Goal: Task Accomplishment & Management: Manage account settings

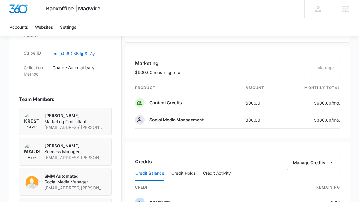
scroll to position [375, 0]
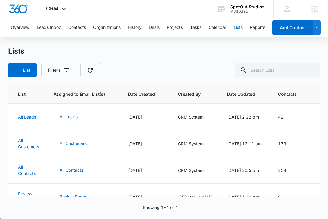
click at [259, 10] on div "M316321" at bounding box center [247, 11] width 34 height 4
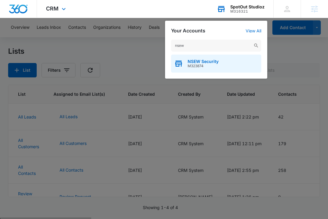
type input "nsew"
click at [202, 62] on span "NSEW Security" at bounding box center [202, 61] width 31 height 5
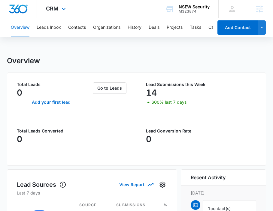
click at [63, 13] on div "CRM Apps Reputation Websites Forms CRM Email Social Shop Payments POS Content A…" at bounding box center [56, 9] width 39 height 18
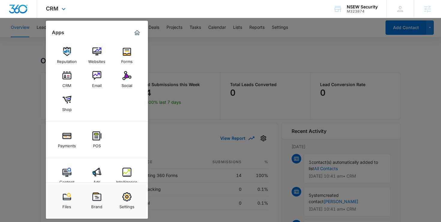
scroll to position [12, 0]
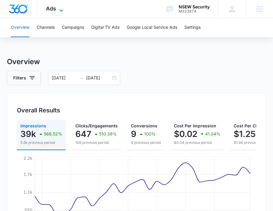
click at [56, 11] on span "Ads" at bounding box center [51, 8] width 10 height 6
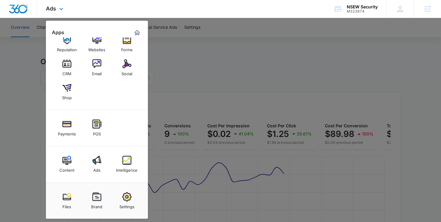
scroll to position [12, 0]
click at [204, 43] on div at bounding box center [220, 111] width 441 height 222
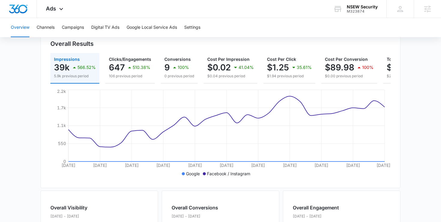
scroll to position [71, 0]
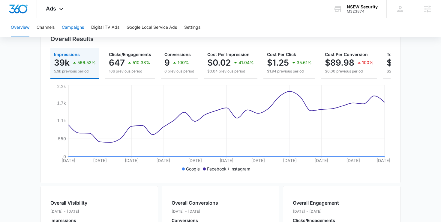
click at [82, 30] on button "Campaigns" at bounding box center [73, 27] width 22 height 19
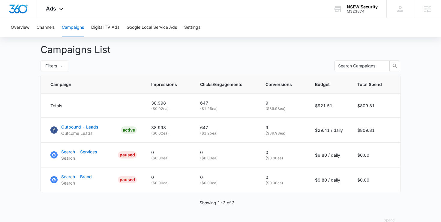
scroll to position [231, 0]
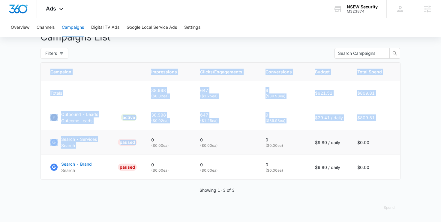
drag, startPoint x: 33, startPoint y: 133, endPoint x: 193, endPoint y: 134, distance: 160.3
click at [193, 134] on main "Campaigns Filters 07/14/2025 08/13/2025 Overall Results Impressions 39k 566.52%…" at bounding box center [220, 24] width 441 height 397
click at [193, 134] on td "0 ( $0.00 ea)" at bounding box center [168, 142] width 49 height 25
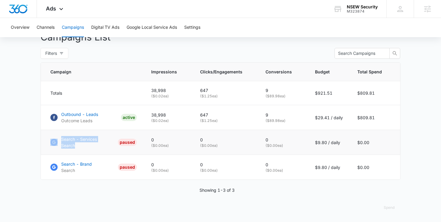
drag, startPoint x: 48, startPoint y: 133, endPoint x: 98, endPoint y: 141, distance: 50.8
click at [98, 144] on td "Search - Services Search PAUSED" at bounding box center [92, 142] width 103 height 25
click at [98, 141] on link "Search - Services Search PAUSED" at bounding box center [93, 142] width 86 height 13
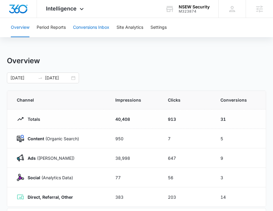
click at [88, 34] on button "Conversions Inbox" at bounding box center [91, 27] width 36 height 19
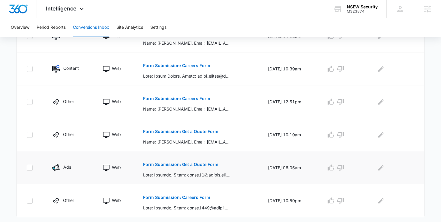
scroll to position [300, 0]
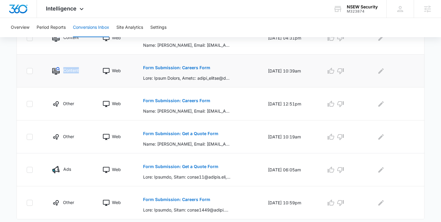
drag, startPoint x: 89, startPoint y: 83, endPoint x: 66, endPoint y: 67, distance: 27.5
click at [64, 65] on td "Content" at bounding box center [70, 71] width 50 height 33
drag, startPoint x: 225, startPoint y: 79, endPoint x: 53, endPoint y: 60, distance: 173.3
click at [53, 61] on tr "Content Web Form Submission: Careers Form 08/12/25 at 10:39am" at bounding box center [221, 71] width 408 height 33
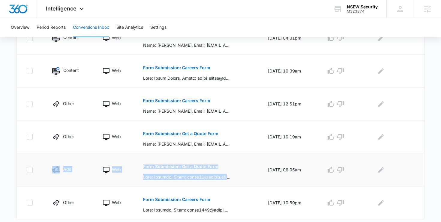
drag, startPoint x: 233, startPoint y: 175, endPoint x: 83, endPoint y: 161, distance: 150.5
click at [33, 161] on tr "Ads Web Form Submission: Get a Quote Form 08/11/25 at 06:05am" at bounding box center [221, 170] width 408 height 33
click at [179, 157] on td "Form Submission: Get a Quote Form" at bounding box center [198, 170] width 125 height 33
click at [179, 165] on p "Form Submission: Get a Quote Form" at bounding box center [180, 167] width 75 height 4
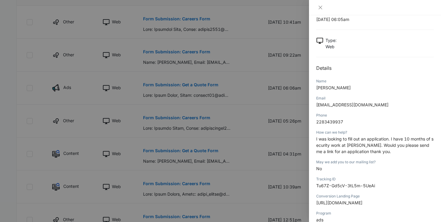
scroll to position [21, 0]
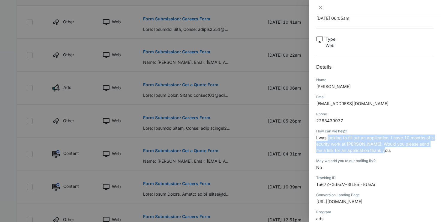
drag, startPoint x: 393, startPoint y: 148, endPoint x: 328, endPoint y: 138, distance: 65.4
click at [273, 138] on p "I was looking to fill out an application. I have 10 months of security work at …" at bounding box center [375, 144] width 118 height 19
click at [273, 138] on span "I was looking to fill out an application. I have 10 months of security work at …" at bounding box center [374, 144] width 117 height 18
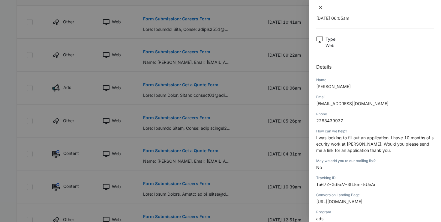
click at [273, 7] on icon "close" at bounding box center [320, 7] width 5 height 5
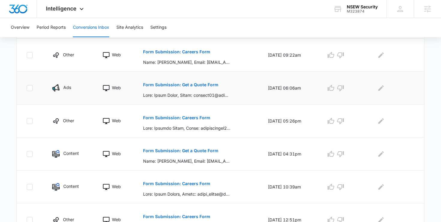
click at [191, 84] on p "Form Submission: Get a Quote Form" at bounding box center [180, 85] width 75 height 4
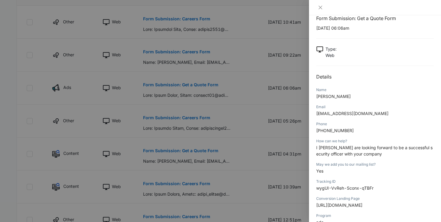
scroll to position [11, 0]
drag, startPoint x: 381, startPoint y: 156, endPoint x: 310, endPoint y: 145, distance: 71.2
click at [273, 145] on div "Form Submission: Get a Quote Form 08/13/2025 at 06:06am Type : Web Details Name…" at bounding box center [375, 118] width 132 height 207
click at [184, 106] on div at bounding box center [220, 111] width 441 height 222
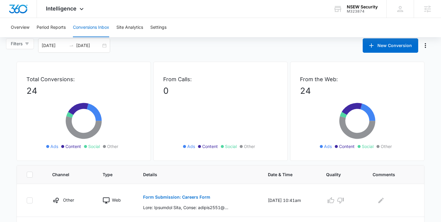
scroll to position [0, 0]
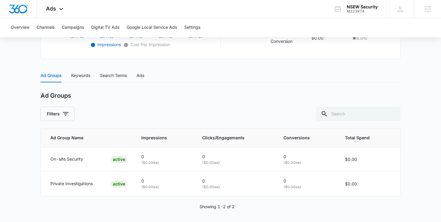
scroll to position [219, 0]
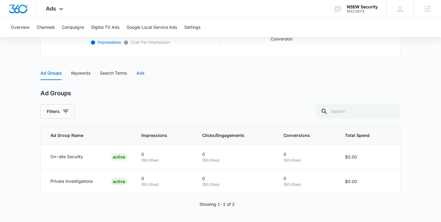
click at [144, 74] on div "Ads" at bounding box center [141, 73] width 8 height 7
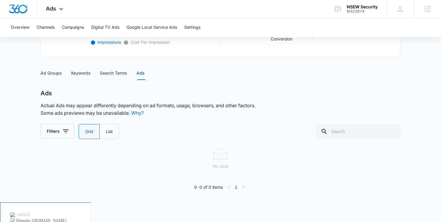
scroll to position [199, 0]
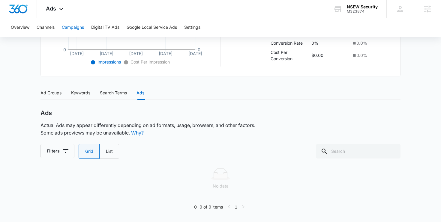
click at [74, 29] on button "Campaigns" at bounding box center [73, 27] width 22 height 19
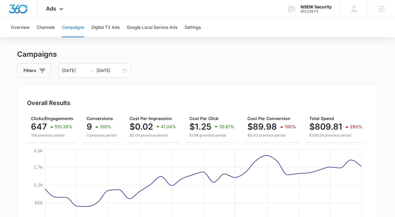
scroll to position [4, 0]
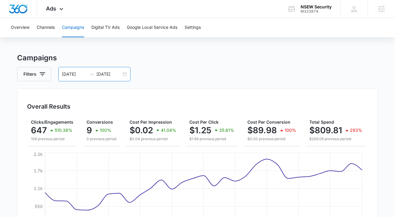
click at [123, 75] on div "[DATE] [DATE]" at bounding box center [94, 74] width 72 height 14
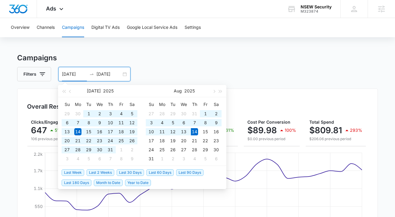
click at [76, 182] on span "Last 180 Days" at bounding box center [77, 183] width 30 height 7
type input "[DATE]"
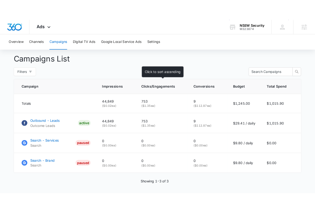
scroll to position [219, 0]
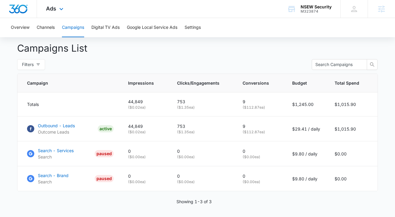
click at [59, 3] on div "Ads Apps Reputation Websites Forms CRM Email Social Shop Payments POS Content A…" at bounding box center [55, 9] width 37 height 18
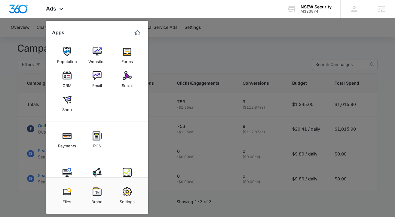
click at [203, 90] on div at bounding box center [197, 108] width 395 height 217
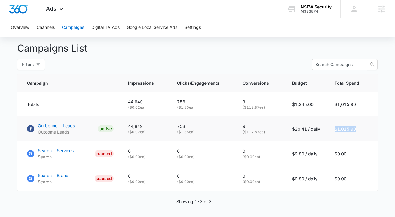
drag, startPoint x: 332, startPoint y: 127, endPoint x: 361, endPoint y: 128, distance: 28.2
click at [360, 129] on td "$1,015.90" at bounding box center [352, 128] width 50 height 25
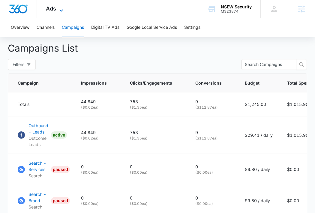
click at [53, 11] on span "Ads" at bounding box center [51, 8] width 10 height 6
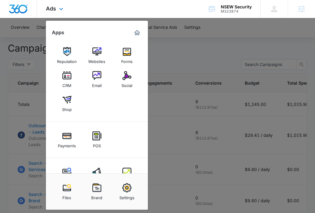
scroll to position [21, 0]
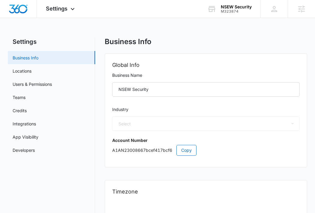
select select "33"
select select "US"
select select "America/Denver"
click at [27, 111] on link "Credits" at bounding box center [20, 110] width 14 height 6
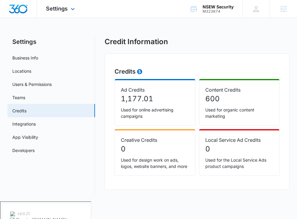
click at [29, 11] on div at bounding box center [18, 9] width 37 height 18
click at [60, 6] on span "Settings" at bounding box center [57, 8] width 22 height 6
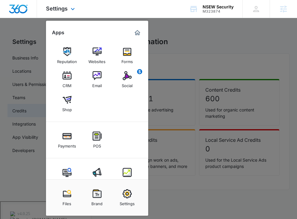
click at [136, 33] on img "Marketing 360® Dashboard" at bounding box center [137, 32] width 7 height 7
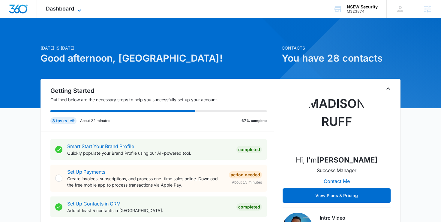
click at [64, 6] on span "Dashboard" at bounding box center [60, 8] width 28 height 6
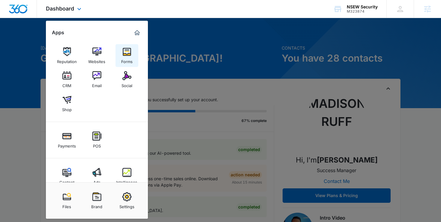
click at [126, 55] on img at bounding box center [127, 51] width 9 height 9
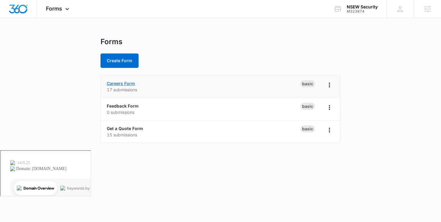
click at [119, 81] on link "Careers Form" at bounding box center [121, 83] width 28 height 5
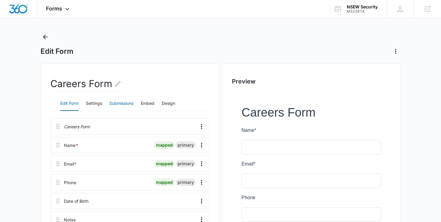
scroll to position [14, 0]
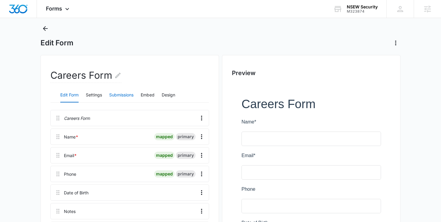
click at [123, 97] on button "Submissions" at bounding box center [121, 95] width 24 height 14
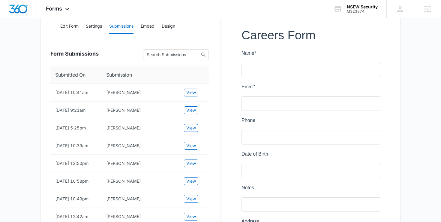
scroll to position [90, 0]
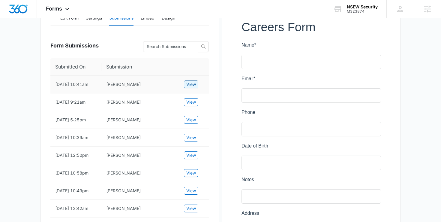
click at [187, 82] on span "View" at bounding box center [191, 84] width 10 height 7
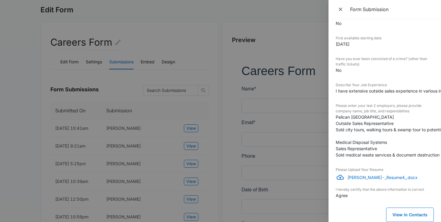
scroll to position [0, 0]
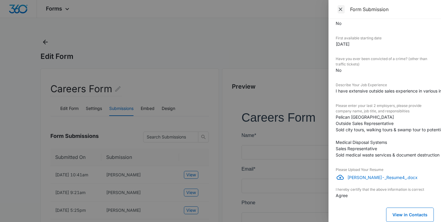
click at [315, 5] on span "Close" at bounding box center [341, 9] width 7 height 8
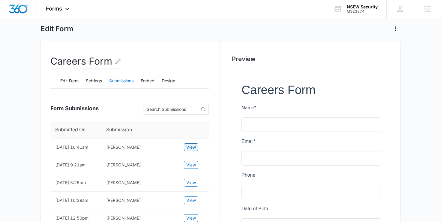
scroll to position [102, 0]
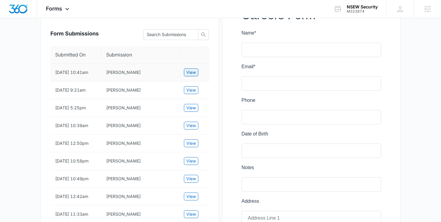
click at [192, 76] on button "View" at bounding box center [191, 72] width 14 height 8
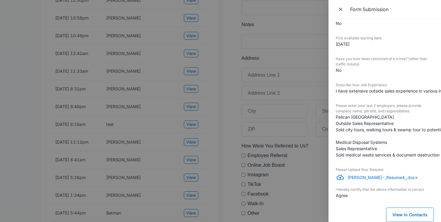
scroll to position [281, 0]
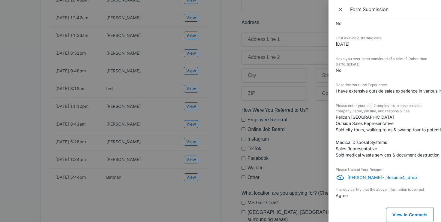
click at [315, 171] on dt "Please Upload Your Resume" at bounding box center [385, 169] width 98 height 5
click at [315, 179] on p "Kim_Ross_-_Resume4_.docx" at bounding box center [391, 177] width 86 height 6
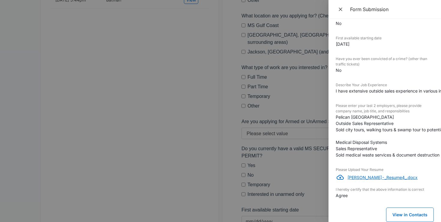
scroll to position [499, 0]
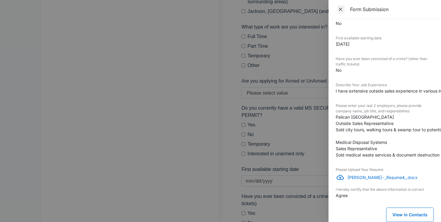
click at [315, 11] on icon "Close" at bounding box center [341, 10] width 4 height 4
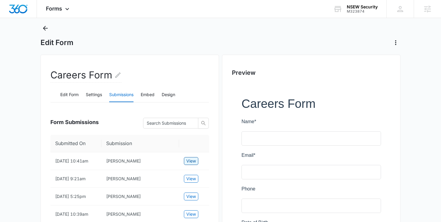
scroll to position [0, 0]
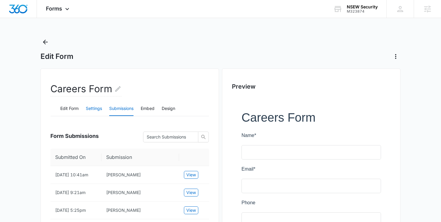
click at [92, 106] on button "Settings" at bounding box center [94, 108] width 16 height 14
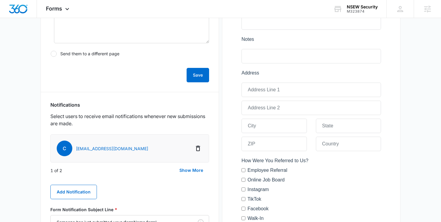
scroll to position [244, 0]
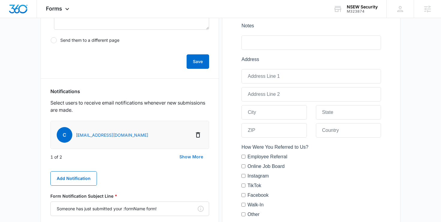
click at [186, 155] on button "Show More" at bounding box center [192, 157] width 36 height 14
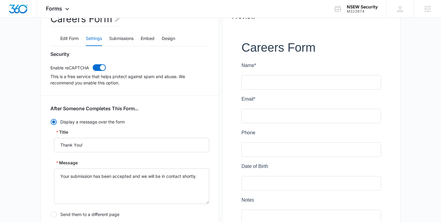
scroll to position [0, 0]
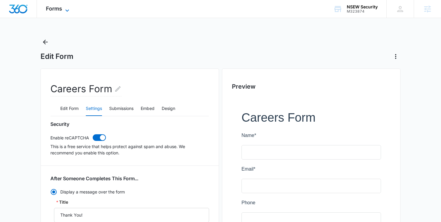
click at [60, 5] on span "Forms" at bounding box center [54, 8] width 16 height 6
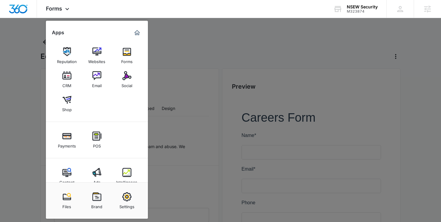
click at [166, 45] on div at bounding box center [220, 111] width 441 height 222
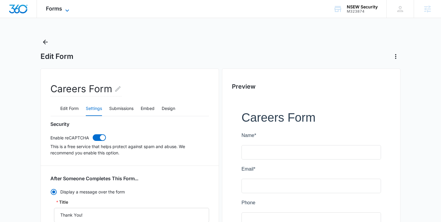
click at [58, 8] on span "Forms" at bounding box center [54, 8] width 16 height 6
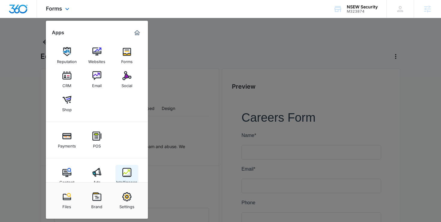
click at [133, 177] on div "Intelligence" at bounding box center [126, 181] width 21 height 8
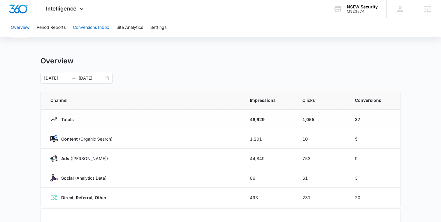
click at [80, 27] on button "Conversions Inbox" at bounding box center [91, 27] width 36 height 19
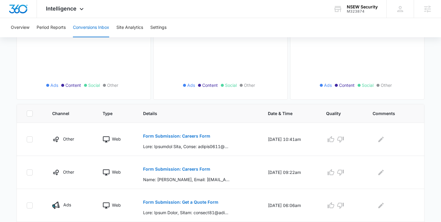
scroll to position [98, 0]
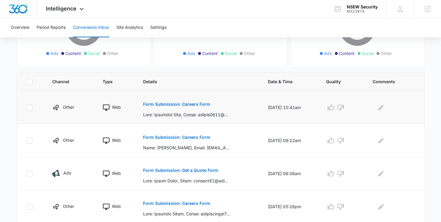
click at [161, 103] on p "Form Submission: Careers Form" at bounding box center [176, 104] width 67 height 4
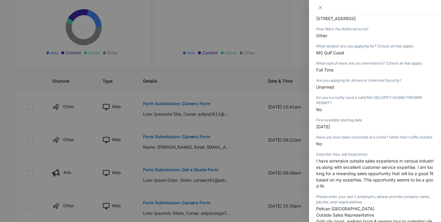
scroll to position [312, 0]
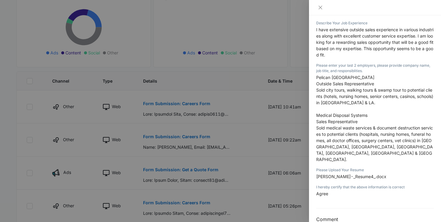
click at [315, 174] on span "Kim_Ross_-_Resume4_.docx" at bounding box center [351, 176] width 70 height 5
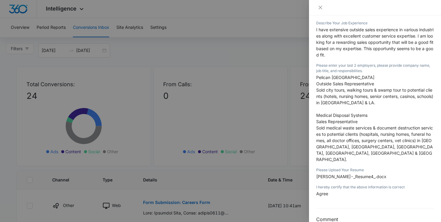
click at [86, 41] on div at bounding box center [220, 111] width 441 height 222
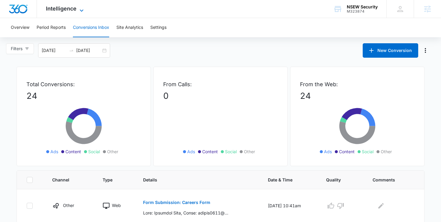
click at [74, 6] on span "Intelligence" at bounding box center [61, 8] width 31 height 6
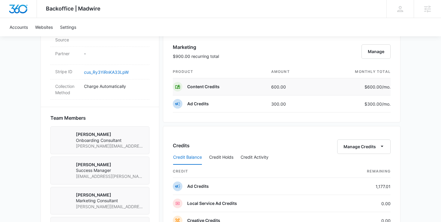
scroll to position [355, 0]
click at [315, 186] on td "1,177.01" at bounding box center [359, 186] width 64 height 17
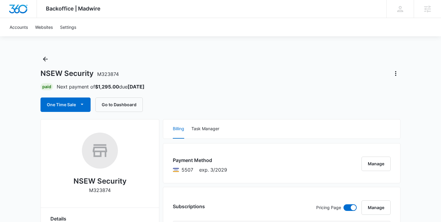
scroll to position [0, 0]
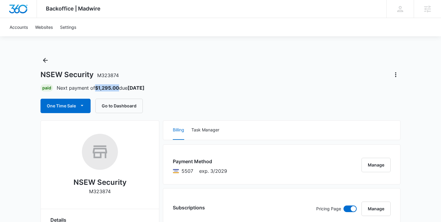
drag, startPoint x: 119, startPoint y: 89, endPoint x: 97, endPoint y: 86, distance: 21.7
click at [97, 86] on strong "$1,295.00" at bounding box center [107, 88] width 24 height 6
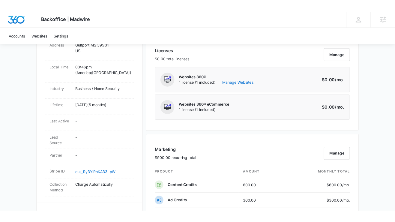
scroll to position [285, 0]
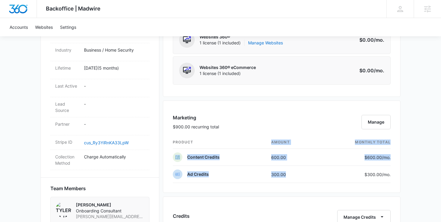
drag, startPoint x: 286, startPoint y: 174, endPoint x: 198, endPoint y: 146, distance: 92.8
click at [198, 146] on table "product amount monthly total Content Credits 600.00 $600.00 /mo. Ad Credits 300…" at bounding box center [282, 159] width 218 height 47
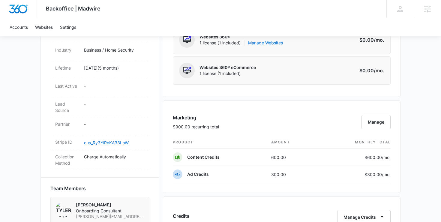
click at [244, 136] on th "product" at bounding box center [220, 142] width 94 height 13
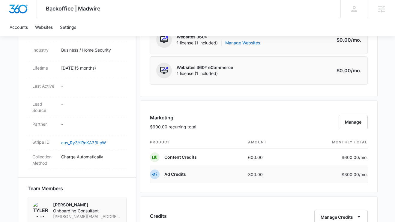
click at [253, 174] on td "300.00" at bounding box center [269, 174] width 51 height 17
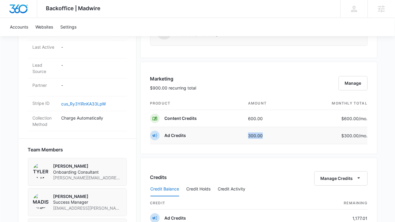
scroll to position [338, 0]
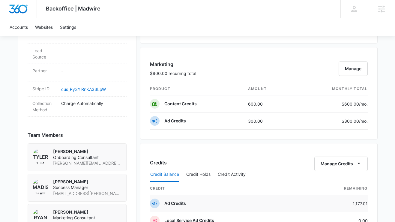
click at [315, 203] on td "1,177.01" at bounding box center [336, 203] width 64 height 17
click at [252, 121] on td "300.00" at bounding box center [269, 121] width 51 height 17
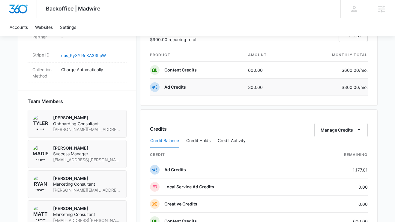
scroll to position [372, 0]
click at [252, 69] on td "600.00" at bounding box center [269, 69] width 51 height 17
drag, startPoint x: 351, startPoint y: 169, endPoint x: 372, endPoint y: 171, distance: 21.1
click at [315, 171] on div "Credits Manage Credits Credit Balance Credit Holds Credit Activity credit Remai…" at bounding box center [259, 174] width 238 height 130
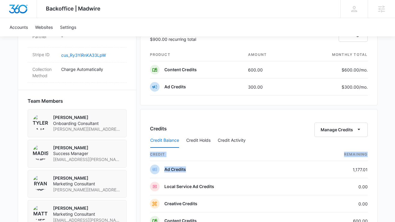
click at [315, 171] on div "Credits Manage Credits Credit Balance Credit Holds Credit Activity credit Remai…" at bounding box center [259, 174] width 238 height 130
click at [315, 169] on td "1,177.01" at bounding box center [336, 169] width 64 height 17
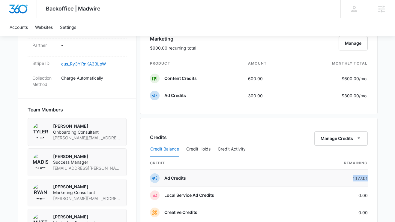
scroll to position [343, 0]
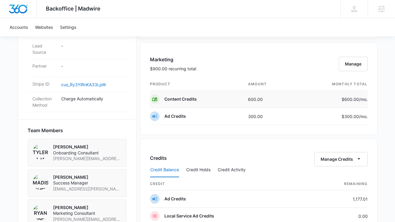
click at [252, 101] on td "600.00" at bounding box center [269, 99] width 51 height 17
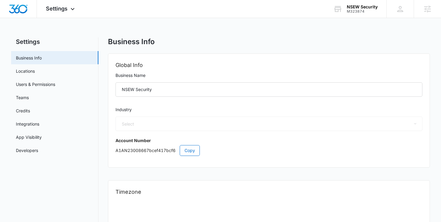
select select "33"
select select "US"
select select "America/Denver"
click at [55, 82] on link "Users & Permissions" at bounding box center [35, 84] width 39 height 6
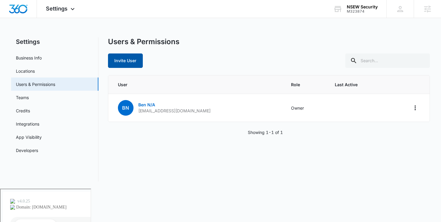
click at [115, 57] on button "Invite User" at bounding box center [125, 60] width 35 height 14
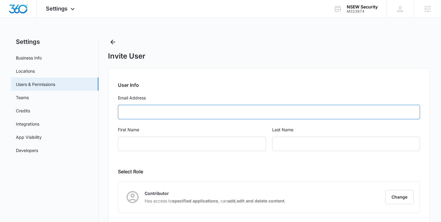
click at [176, 118] on input "Email Address" at bounding box center [269, 112] width 303 height 14
type input "chris.holland@nsewsecurity.com"
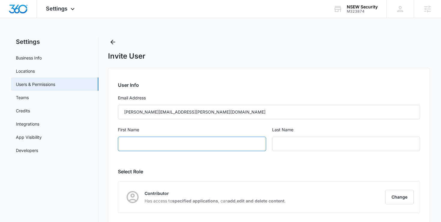
click at [259, 146] on input "First Name" at bounding box center [192, 144] width 148 height 14
type input "Chris"
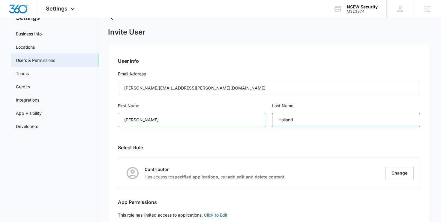
scroll to position [25, 0]
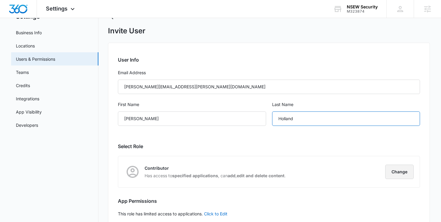
type input "Holland"
click at [395, 168] on button "Change" at bounding box center [400, 172] width 29 height 14
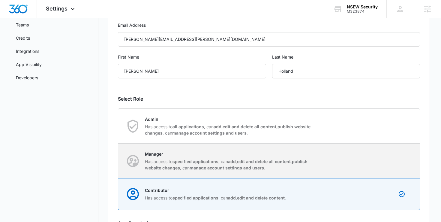
scroll to position [74, 0]
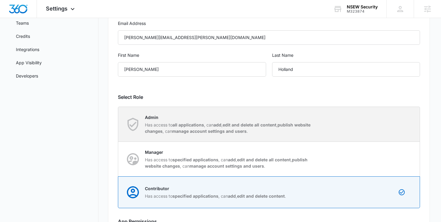
click at [179, 133] on strong "publish website changes" at bounding box center [228, 127] width 166 height 11
click at [119, 124] on input "Admin Has access to all applications , can add , edit and delete all content , …" at bounding box center [118, 124] width 0 height 0
radio input "true"
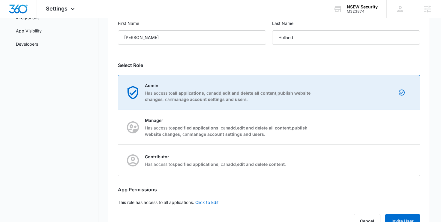
scroll to position [130, 0]
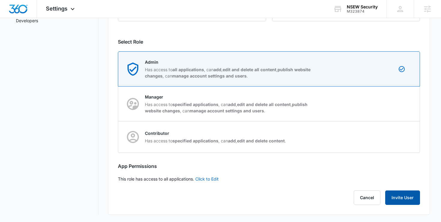
click at [412, 195] on button "Invite User" at bounding box center [403, 197] width 35 height 14
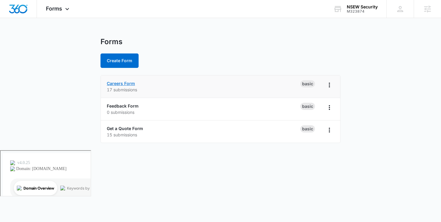
click at [115, 84] on link "Careers Form" at bounding box center [121, 83] width 28 height 5
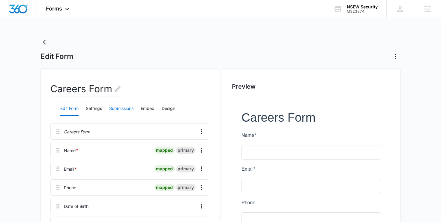
click at [126, 109] on button "Submissions" at bounding box center [121, 108] width 24 height 14
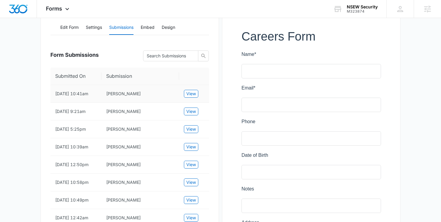
scroll to position [82, 0]
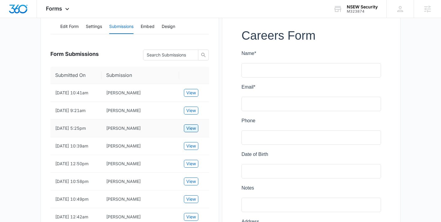
click at [195, 130] on span "View" at bounding box center [191, 128] width 10 height 7
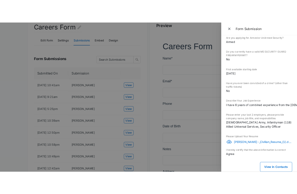
scroll to position [234, 0]
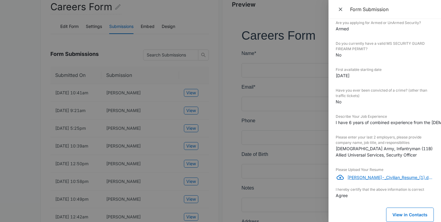
click at [371, 180] on p "[PERSON_NAME]-_Civilian_Resume_(1).docx" at bounding box center [391, 177] width 86 height 6
click at [351, 32] on dd "Armed" at bounding box center [385, 29] width 98 height 6
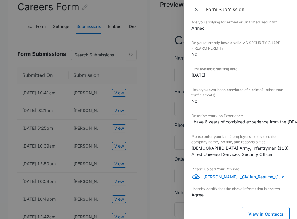
click at [201, 8] on button "Close" at bounding box center [196, 9] width 11 height 9
